Goal: Task Accomplishment & Management: Manage account settings

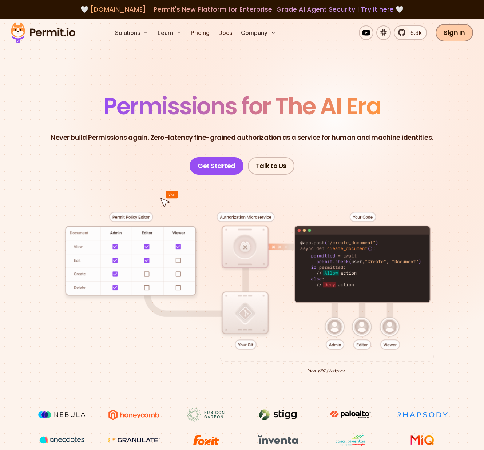
click at [451, 34] on link "Sign In" at bounding box center [455, 32] width 38 height 17
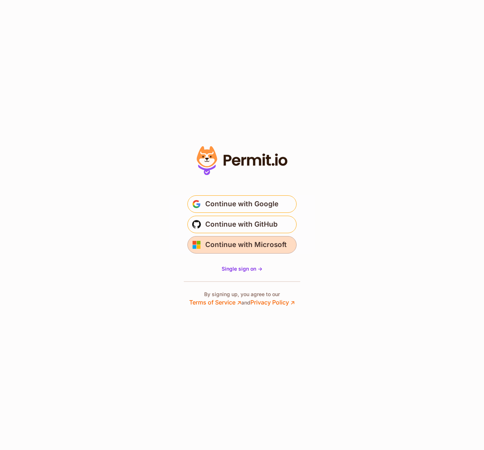
click at [252, 246] on span "Continue with Microsoft" at bounding box center [246, 245] width 82 height 12
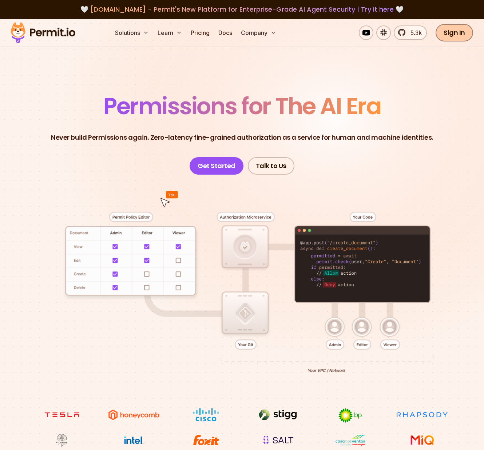
click at [448, 34] on link "Sign In" at bounding box center [455, 32] width 38 height 17
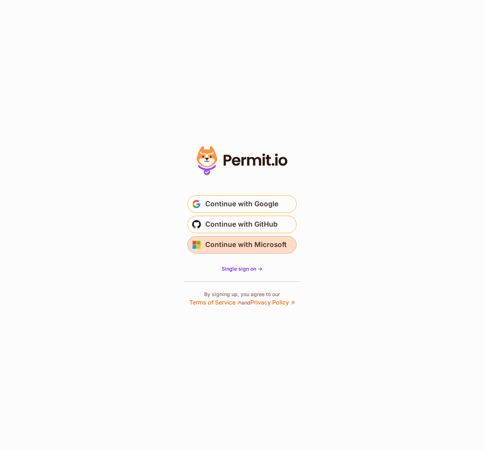
click at [245, 242] on span "Continue with Microsoft" at bounding box center [246, 245] width 82 height 12
